Goal: Information Seeking & Learning: Learn about a topic

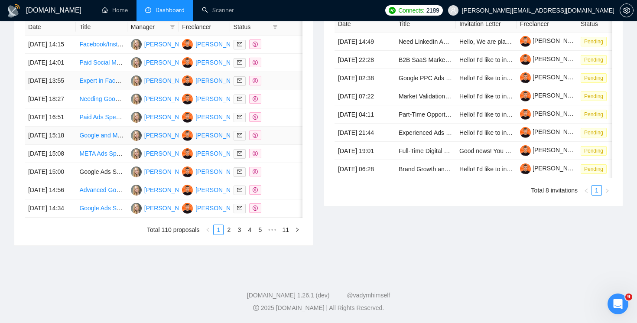
scroll to position [456, 0]
click at [230, 226] on link "2" at bounding box center [229, 230] width 10 height 10
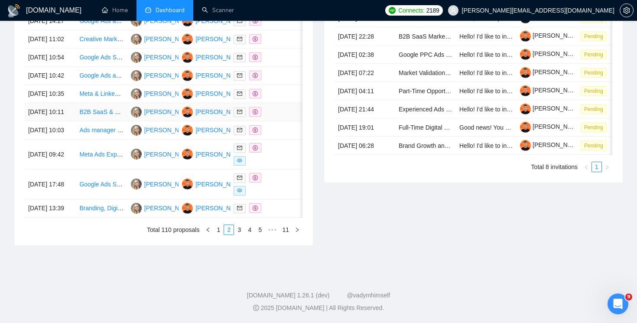
scroll to position [452, 0]
click at [221, 234] on link "1" at bounding box center [219, 230] width 10 height 10
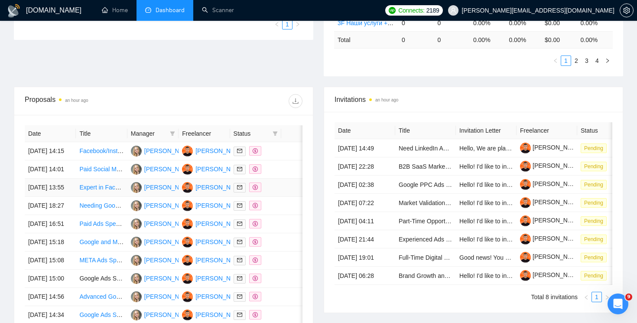
scroll to position [276, 0]
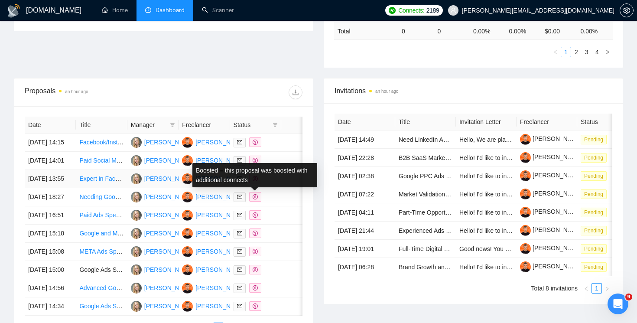
click at [256, 181] on icon "dollar" at bounding box center [255, 178] width 5 height 5
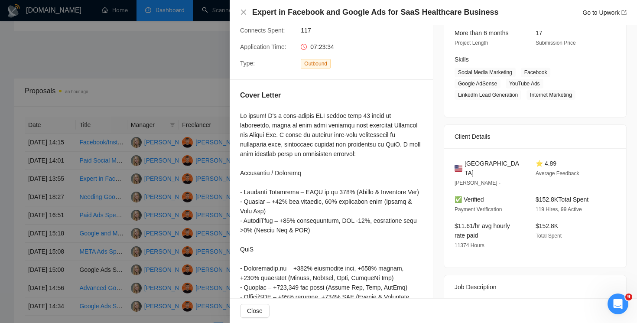
scroll to position [0, 0]
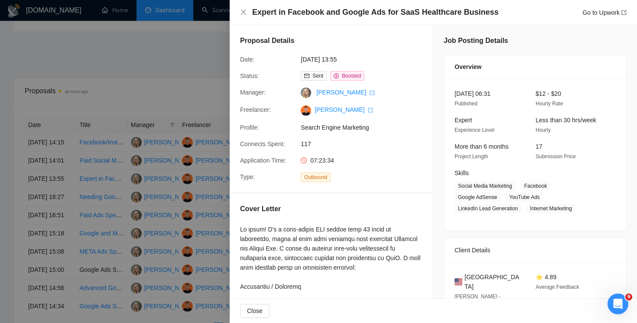
click at [238, 19] on div "Expert in Facebook and Google Ads for SaaS Healthcare Business Go to Upwork" at bounding box center [433, 12] width 407 height 25
click at [244, 13] on icon "close" at bounding box center [243, 12] width 7 height 7
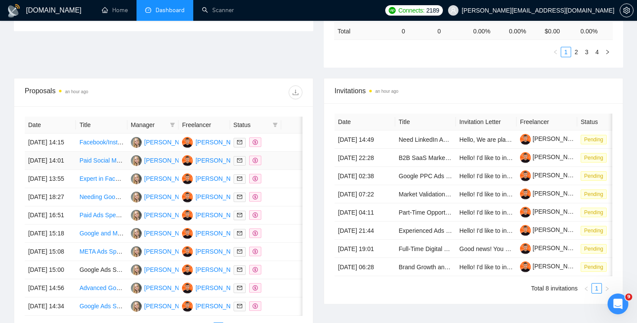
click at [258, 165] on span at bounding box center [255, 161] width 12 height 10
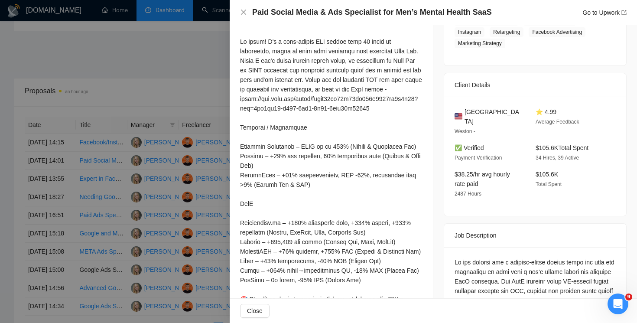
scroll to position [144, 0]
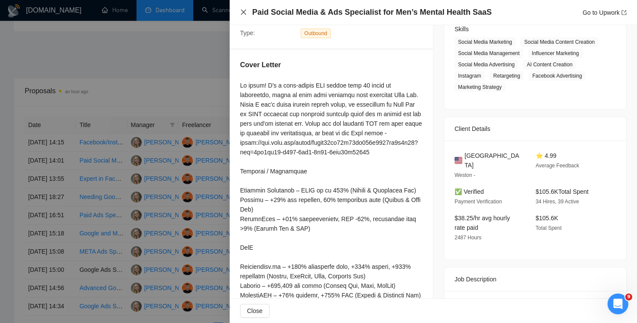
click at [243, 13] on icon "close" at bounding box center [243, 12] width 5 height 5
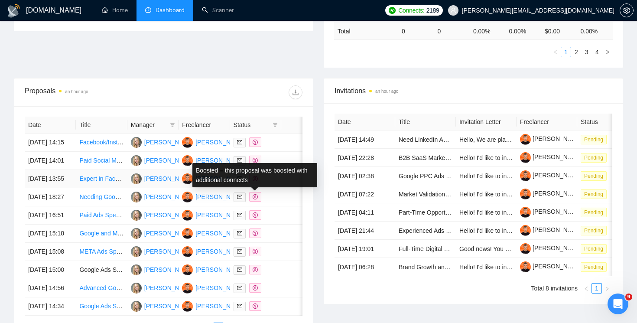
click at [258, 183] on span at bounding box center [255, 179] width 12 height 10
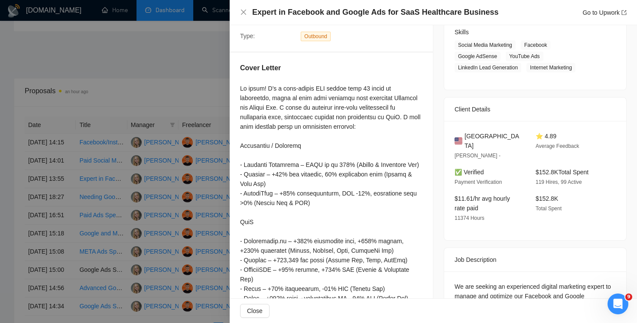
scroll to position [0, 0]
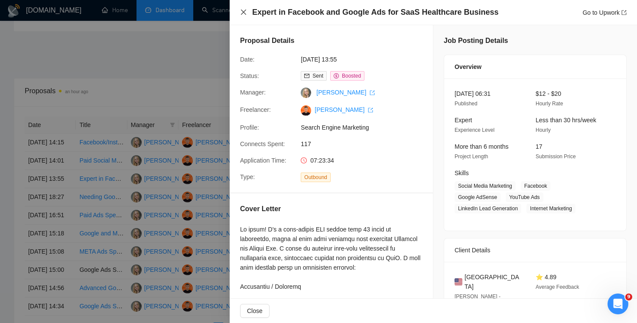
click at [241, 10] on icon "close" at bounding box center [243, 12] width 5 height 5
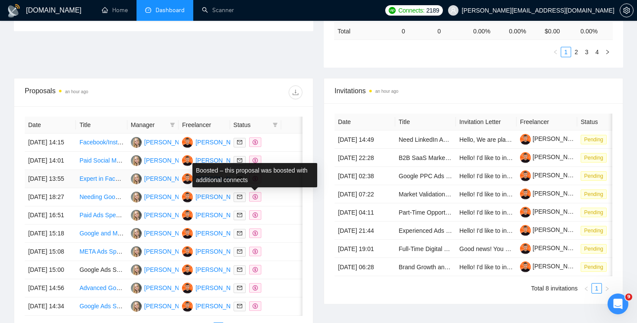
click at [256, 178] on div "Boosted – this proposal was boosted with additional connects" at bounding box center [254, 175] width 125 height 24
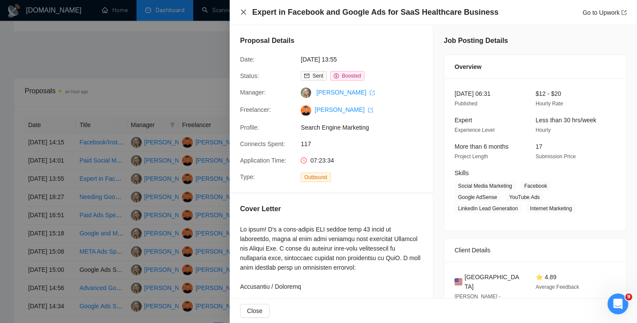
click at [243, 15] on icon "close" at bounding box center [243, 12] width 7 height 7
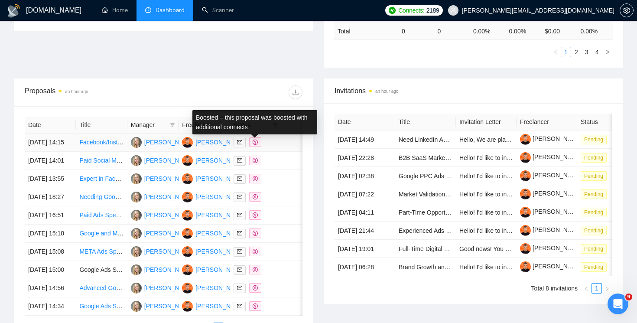
click at [258, 147] on span at bounding box center [255, 142] width 12 height 10
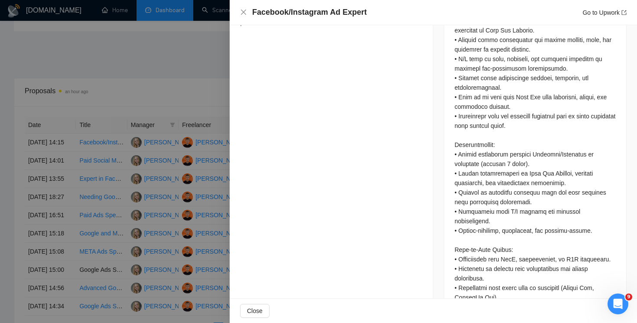
scroll to position [519, 0]
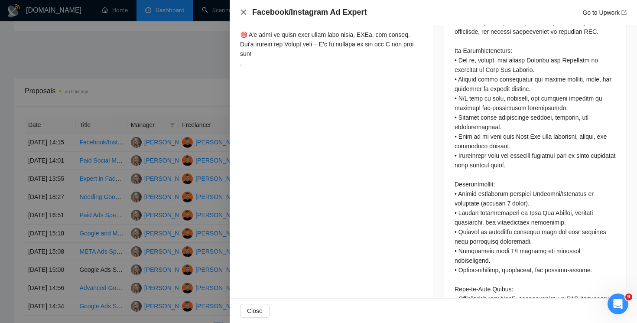
click at [244, 13] on icon "close" at bounding box center [243, 12] width 7 height 7
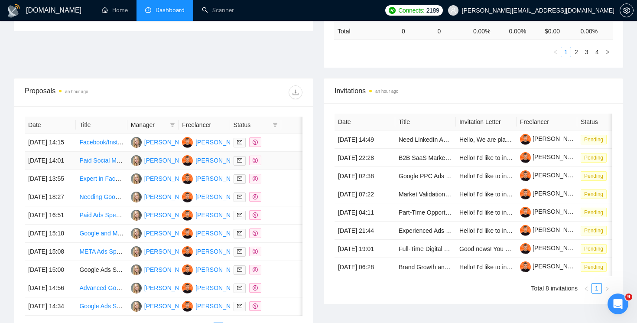
scroll to position [279, 0]
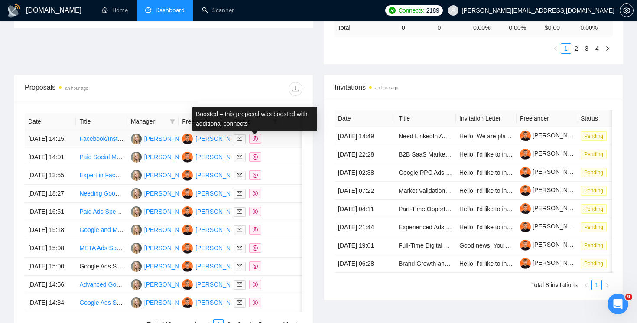
click at [255, 141] on icon "dollar" at bounding box center [255, 138] width 5 height 5
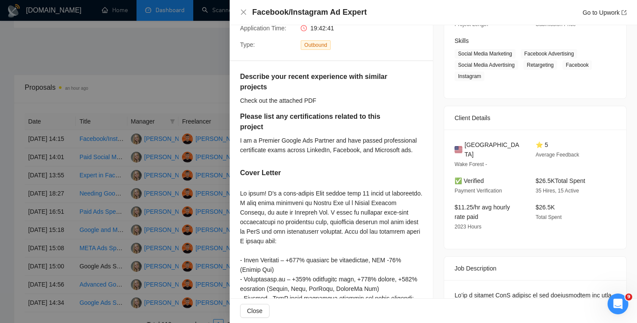
scroll to position [142, 0]
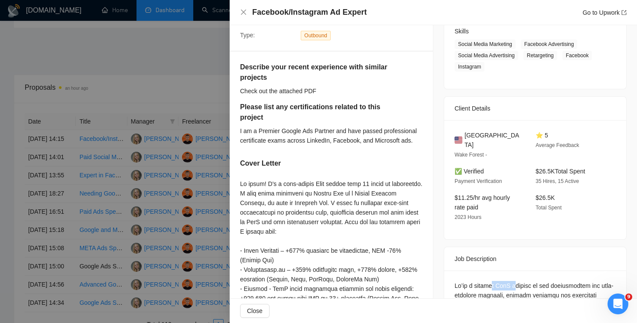
drag, startPoint x: 520, startPoint y: 277, endPoint x: 496, endPoint y: 276, distance: 23.8
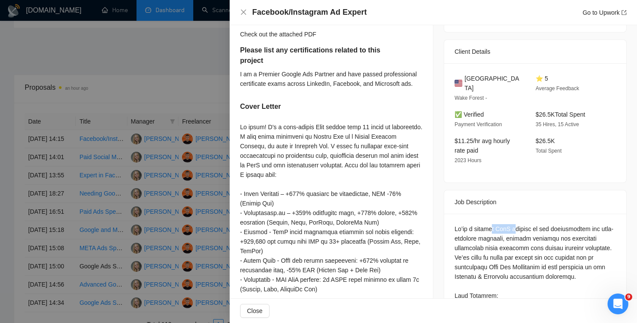
scroll to position [204, 0]
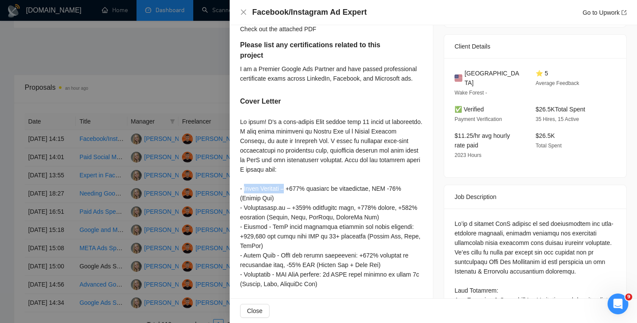
drag, startPoint x: 289, startPoint y: 189, endPoint x: 243, endPoint y: 189, distance: 45.5
click at [243, 189] on div at bounding box center [331, 250] width 182 height 267
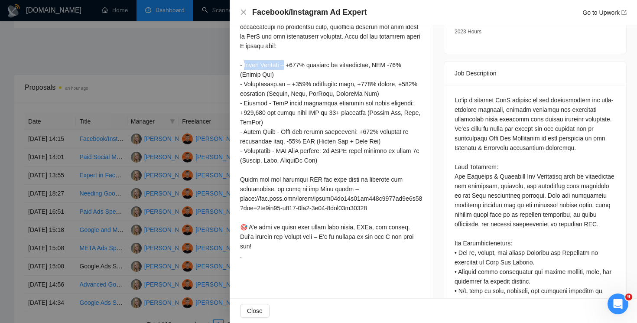
scroll to position [320, 0]
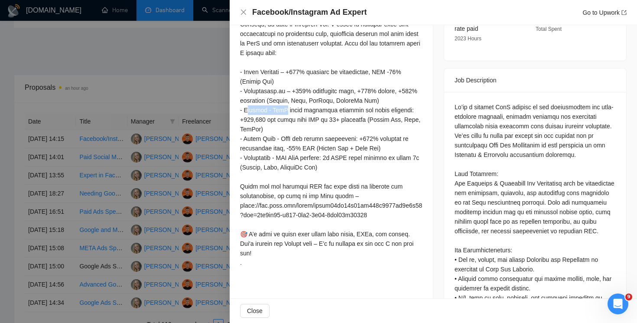
drag, startPoint x: 287, startPoint y: 114, endPoint x: 248, endPoint y: 114, distance: 39.0
click at [248, 114] on div at bounding box center [331, 133] width 182 height 267
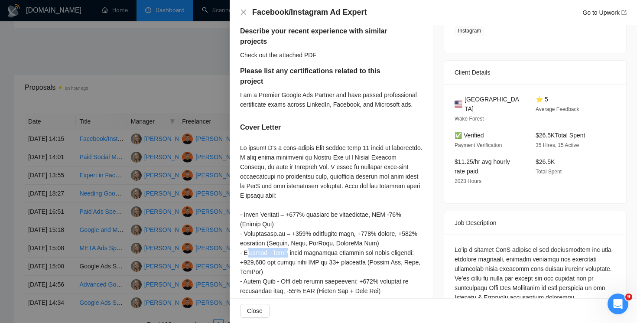
scroll to position [171, 0]
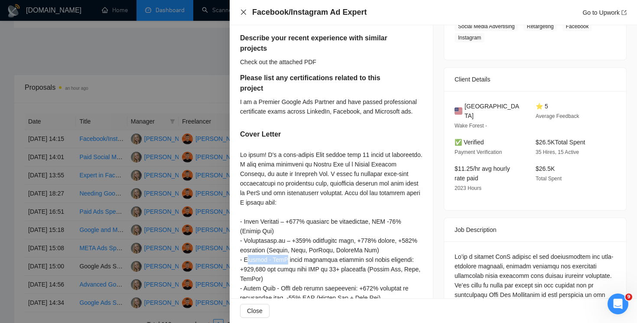
click at [244, 12] on icon "close" at bounding box center [243, 12] width 7 height 7
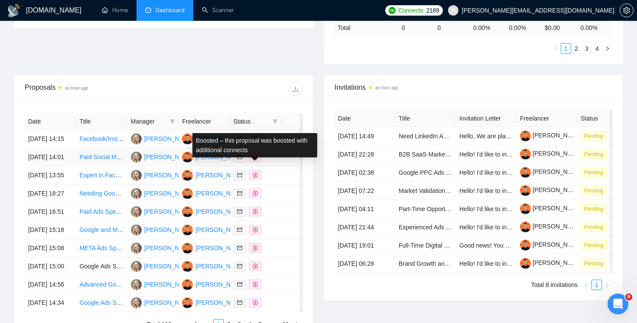
click at [256, 159] on icon "dollar" at bounding box center [255, 156] width 5 height 5
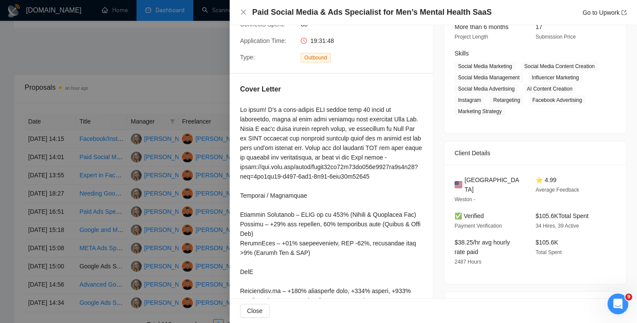
scroll to position [108, 0]
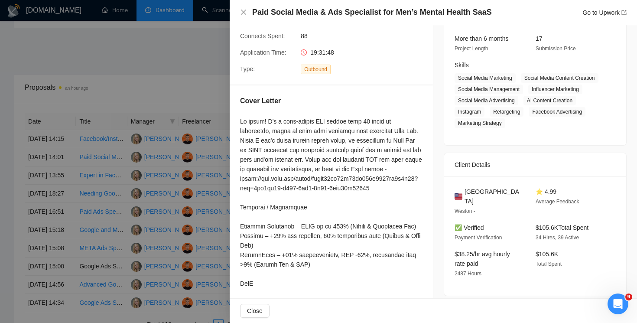
drag, startPoint x: 305, startPoint y: 124, endPoint x: 321, endPoint y: 124, distance: 16.0
click at [306, 124] on div at bounding box center [331, 260] width 182 height 286
drag, startPoint x: 326, startPoint y: 117, endPoint x: 289, endPoint y: 117, distance: 37.7
click at [289, 117] on div at bounding box center [331, 260] width 182 height 286
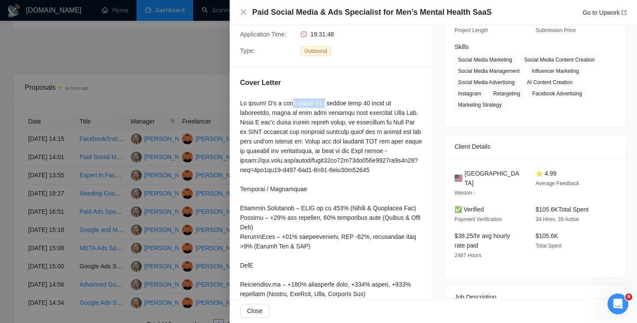
scroll to position [121, 0]
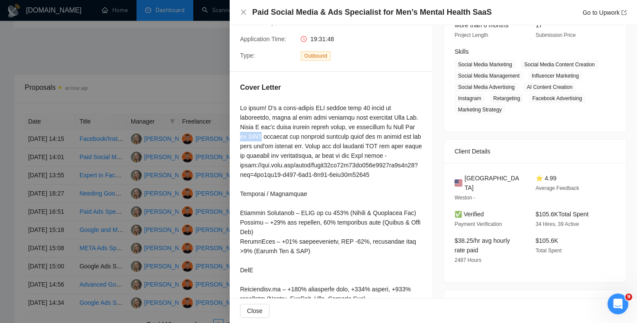
drag, startPoint x: 274, startPoint y: 136, endPoint x: 252, endPoint y: 137, distance: 22.1
click at [252, 137] on div at bounding box center [331, 246] width 182 height 286
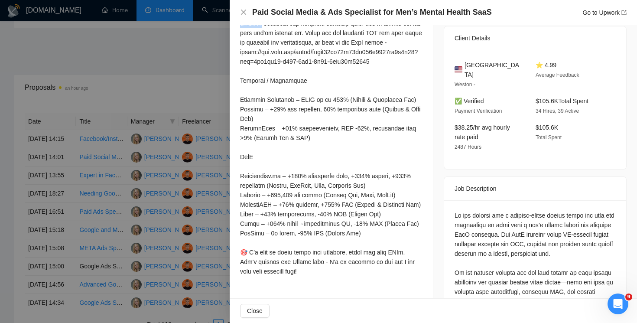
scroll to position [240, 0]
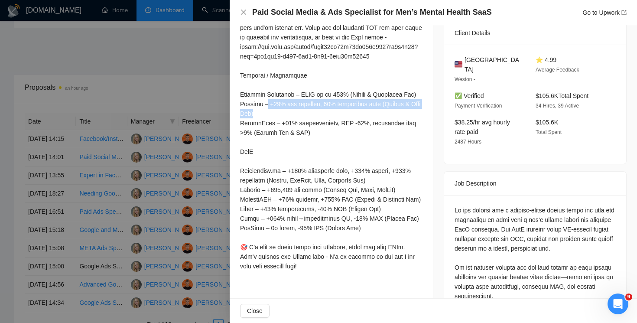
drag, startPoint x: 262, startPoint y: 114, endPoint x: 362, endPoint y: 120, distance: 99.8
click at [362, 120] on div at bounding box center [331, 128] width 182 height 286
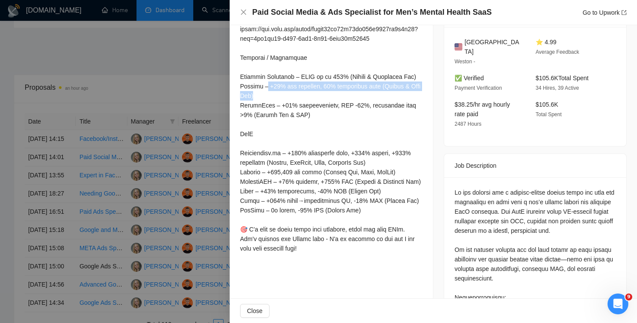
scroll to position [266, 0]
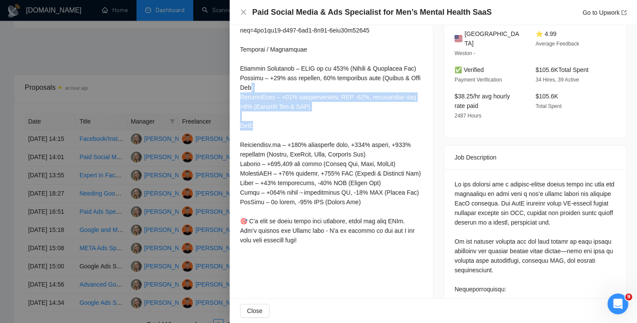
drag, startPoint x: 311, startPoint y: 131, endPoint x: 250, endPoint y: 93, distance: 71.9
click at [250, 93] on div at bounding box center [331, 102] width 182 height 286
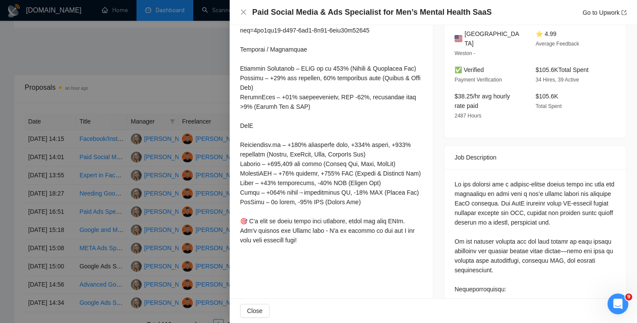
click at [281, 90] on div at bounding box center [331, 102] width 182 height 286
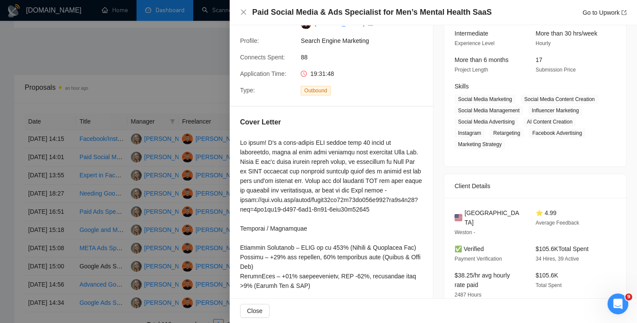
scroll to position [80, 0]
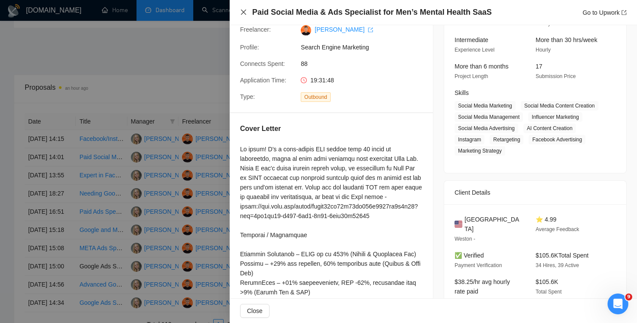
click at [243, 11] on icon "close" at bounding box center [243, 12] width 7 height 7
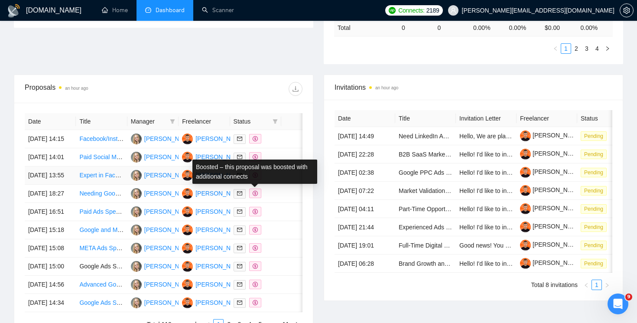
click at [258, 180] on span at bounding box center [255, 175] width 12 height 10
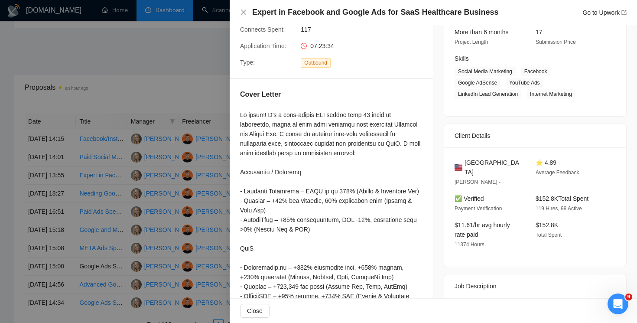
scroll to position [118, 0]
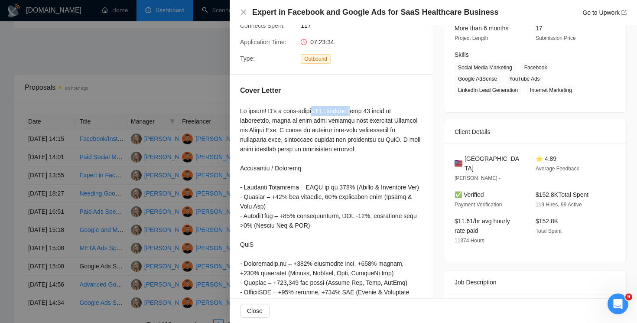
drag, startPoint x: 311, startPoint y: 110, endPoint x: 352, endPoint y: 110, distance: 41.6
click at [353, 110] on div at bounding box center [331, 263] width 182 height 315
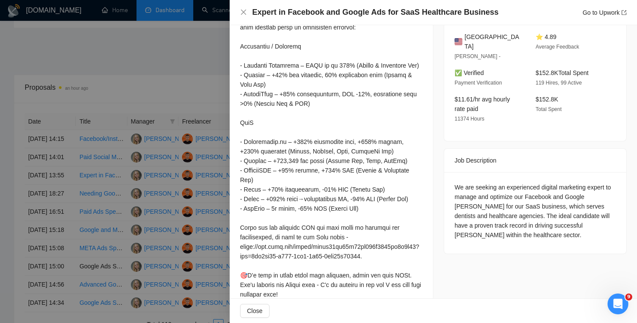
scroll to position [131, 0]
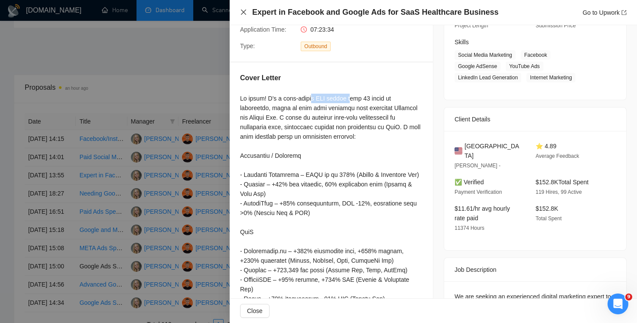
click at [244, 12] on icon "close" at bounding box center [243, 12] width 7 height 7
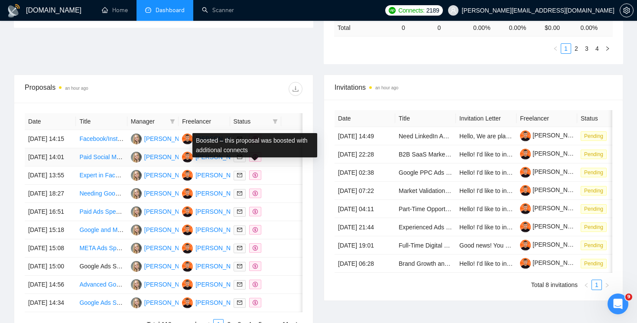
click at [260, 162] on span at bounding box center [255, 157] width 12 height 10
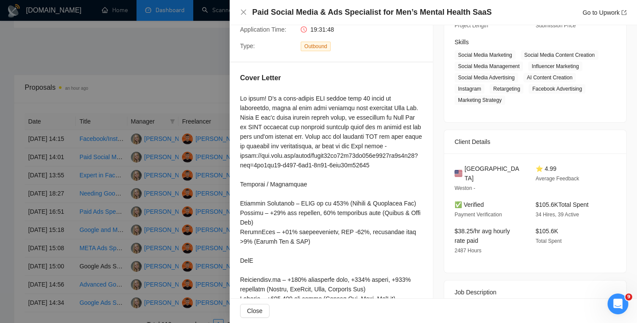
click at [247, 9] on div "Paid Social Media & Ads Specialist for Men’s Mental Health SaaS Go to Upwork" at bounding box center [433, 12] width 386 height 11
click at [243, 12] on icon "close" at bounding box center [243, 12] width 7 height 7
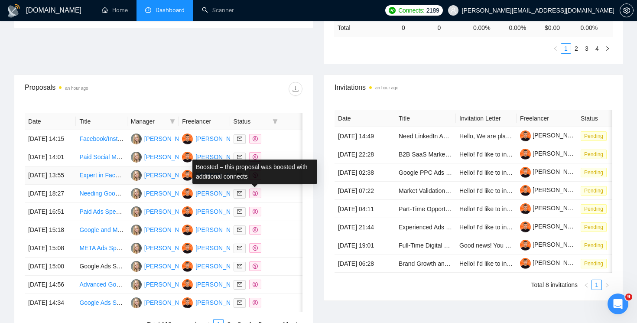
click at [257, 178] on icon "dollar" at bounding box center [255, 174] width 5 height 5
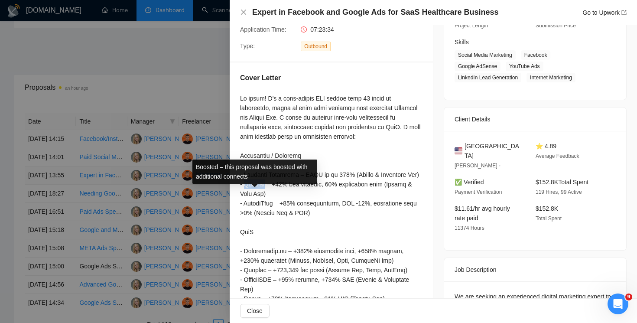
click at [257, 197] on div at bounding box center [331, 251] width 182 height 315
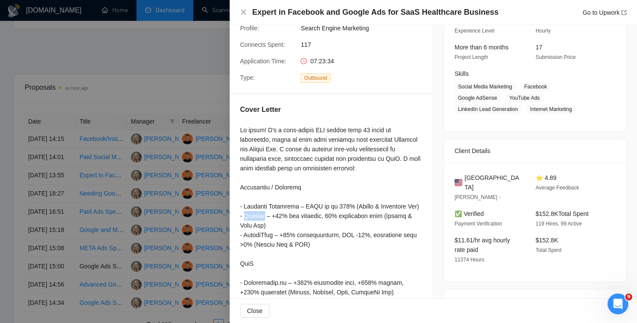
scroll to position [8, 0]
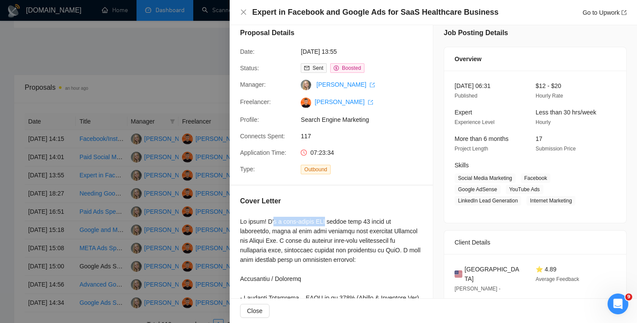
drag, startPoint x: 327, startPoint y: 220, endPoint x: 259, endPoint y: 221, distance: 68.5
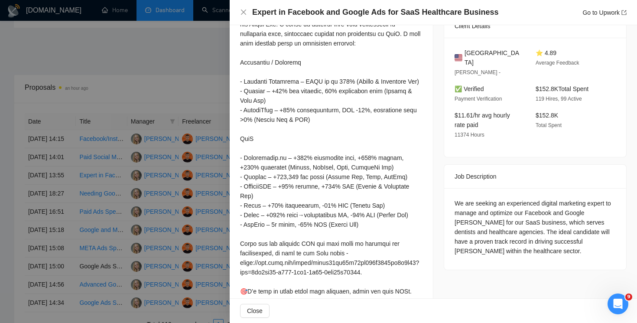
scroll to position [264, 0]
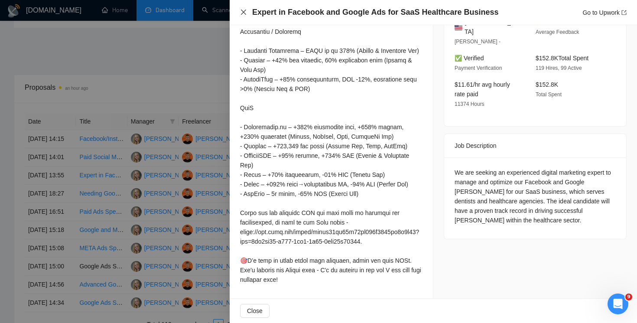
click at [245, 13] on icon "close" at bounding box center [243, 12] width 7 height 7
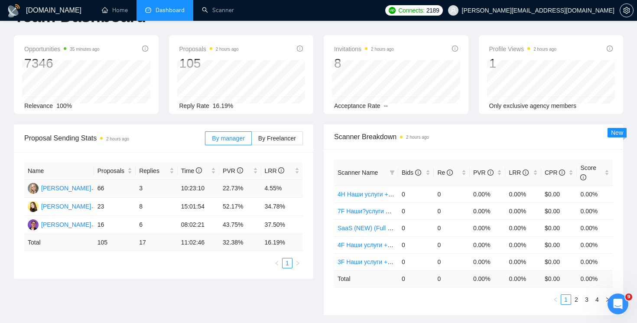
scroll to position [13, 0]
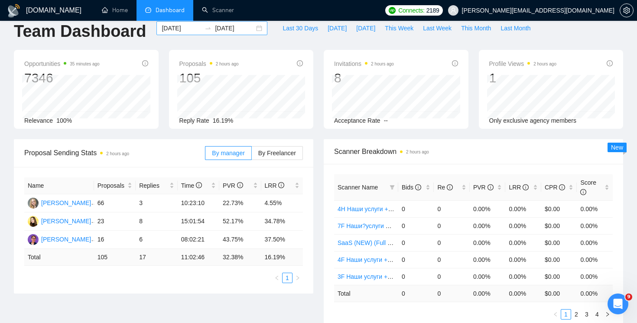
click at [227, 28] on input "[DATE]" at bounding box center [234, 28] width 39 height 10
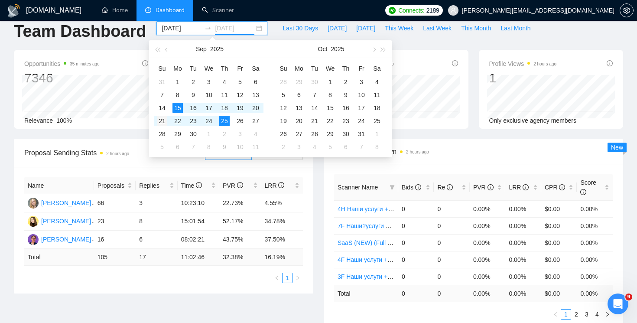
type input "[DATE]"
click at [161, 120] on div "21" at bounding box center [162, 121] width 10 height 10
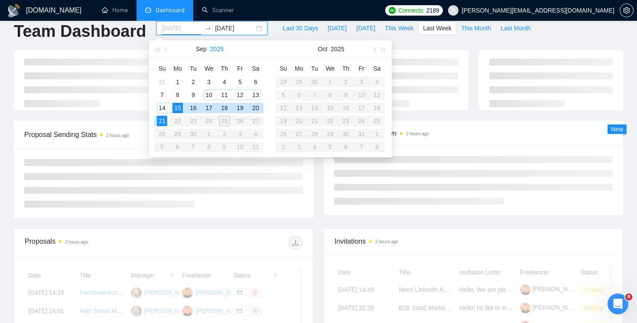
type input "[DATE]"
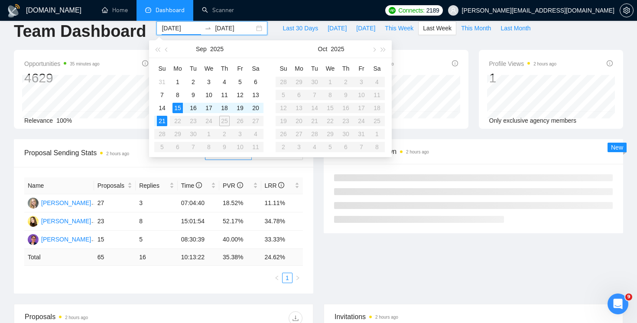
click at [247, 23] on div "[DATE] [DATE]" at bounding box center [211, 28] width 111 height 14
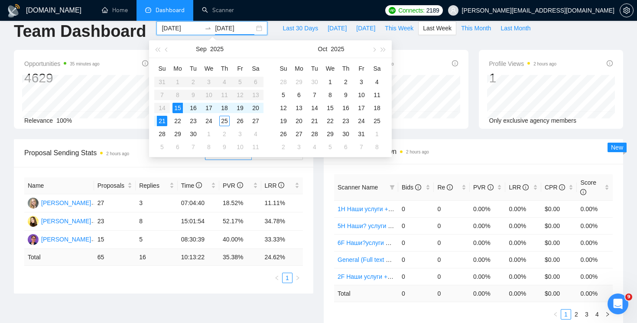
click at [240, 29] on input "[DATE]" at bounding box center [234, 28] width 39 height 10
type input "[DATE]"
click at [226, 121] on div "25" at bounding box center [224, 121] width 10 height 10
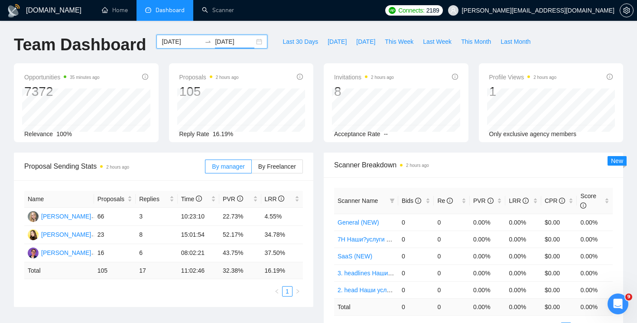
click at [185, 38] on input "[DATE]" at bounding box center [181, 42] width 39 height 10
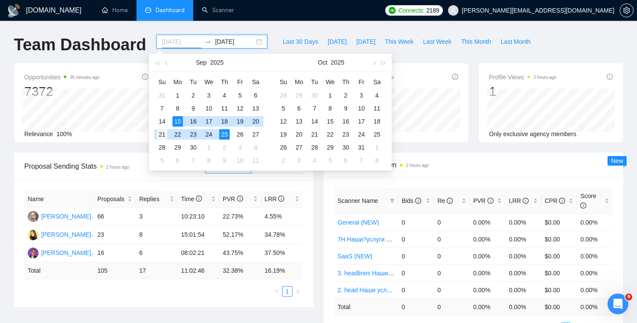
type input "[DATE]"
click at [159, 136] on div "21" at bounding box center [162, 134] width 10 height 10
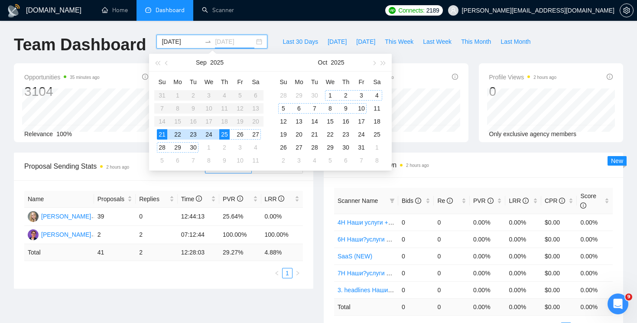
type input "[DATE]"
click at [312, 194] on div "Name Proposals Replies Time PVR LRR [PERSON_NAME] 39 0 12:44:13 25.64% 0.00% [P…" at bounding box center [163, 234] width 299 height 108
